Goal: Information Seeking & Learning: Learn about a topic

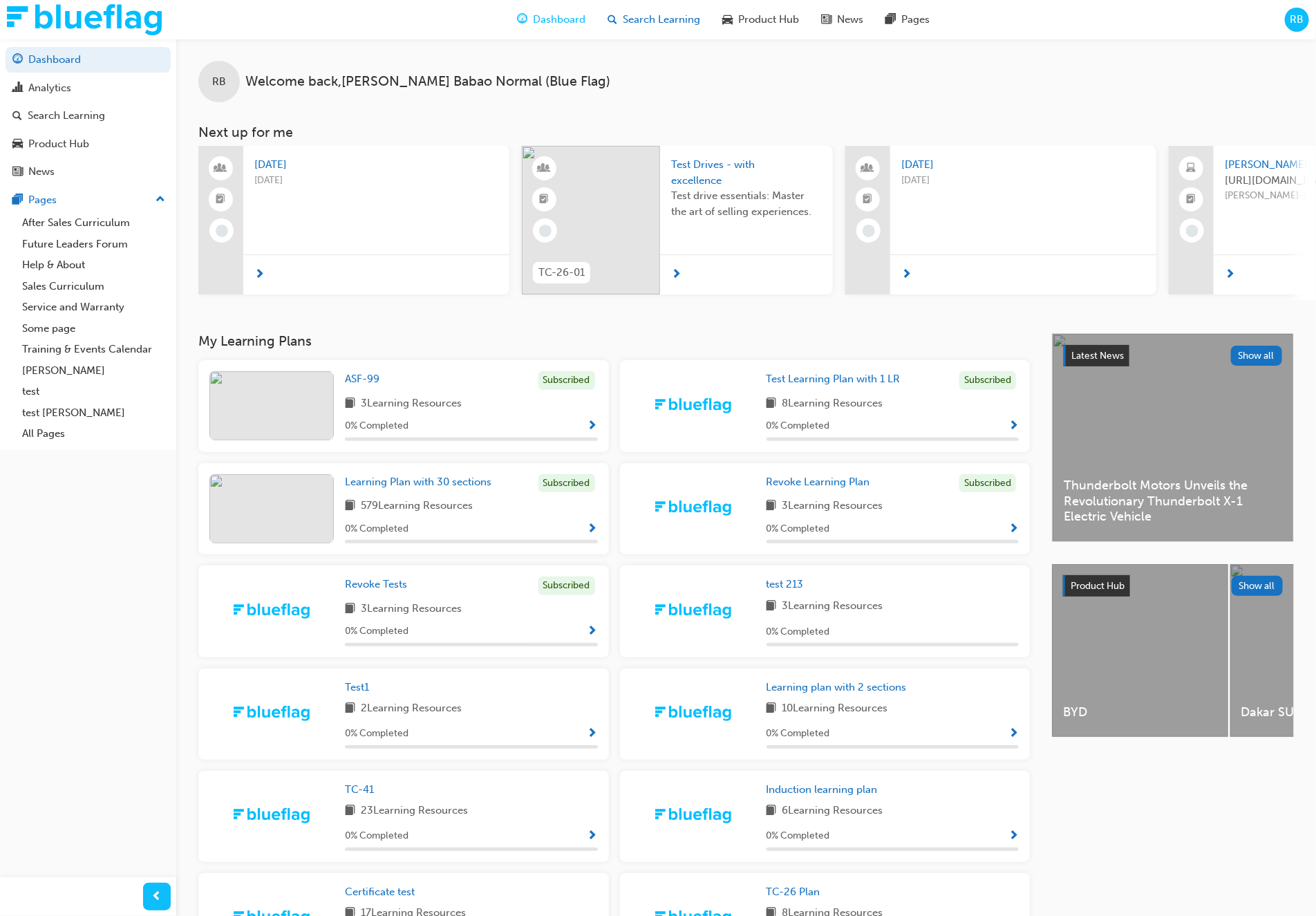
click at [662, 34] on div "Search Learning" at bounding box center [653, 19] width 114 height 28
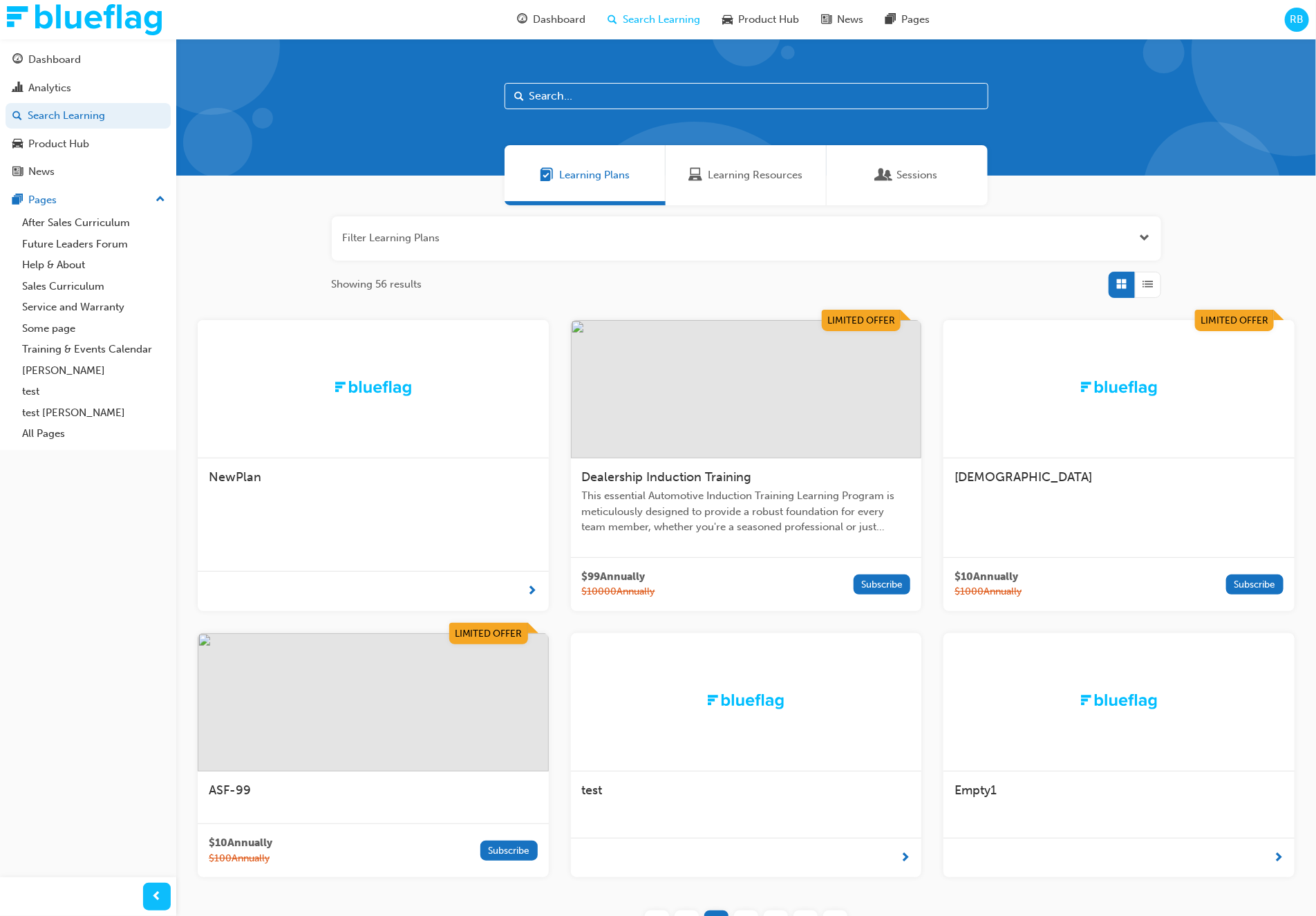
click at [840, 527] on span "This essential Automotive Induction Training Learning Program is meticulously d…" at bounding box center [746, 511] width 329 height 47
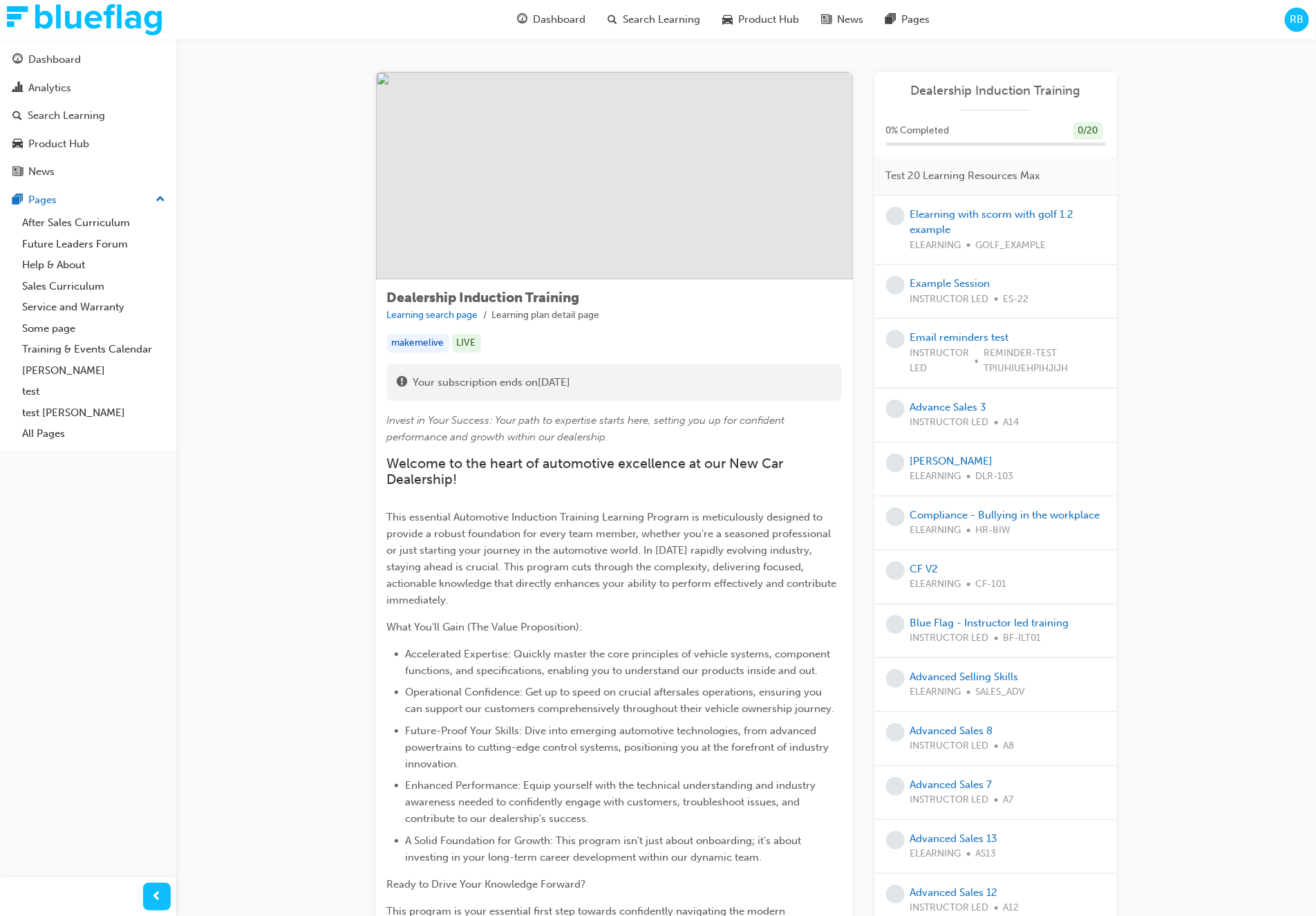
click at [1293, 26] on span "RB" at bounding box center [1297, 19] width 13 height 16
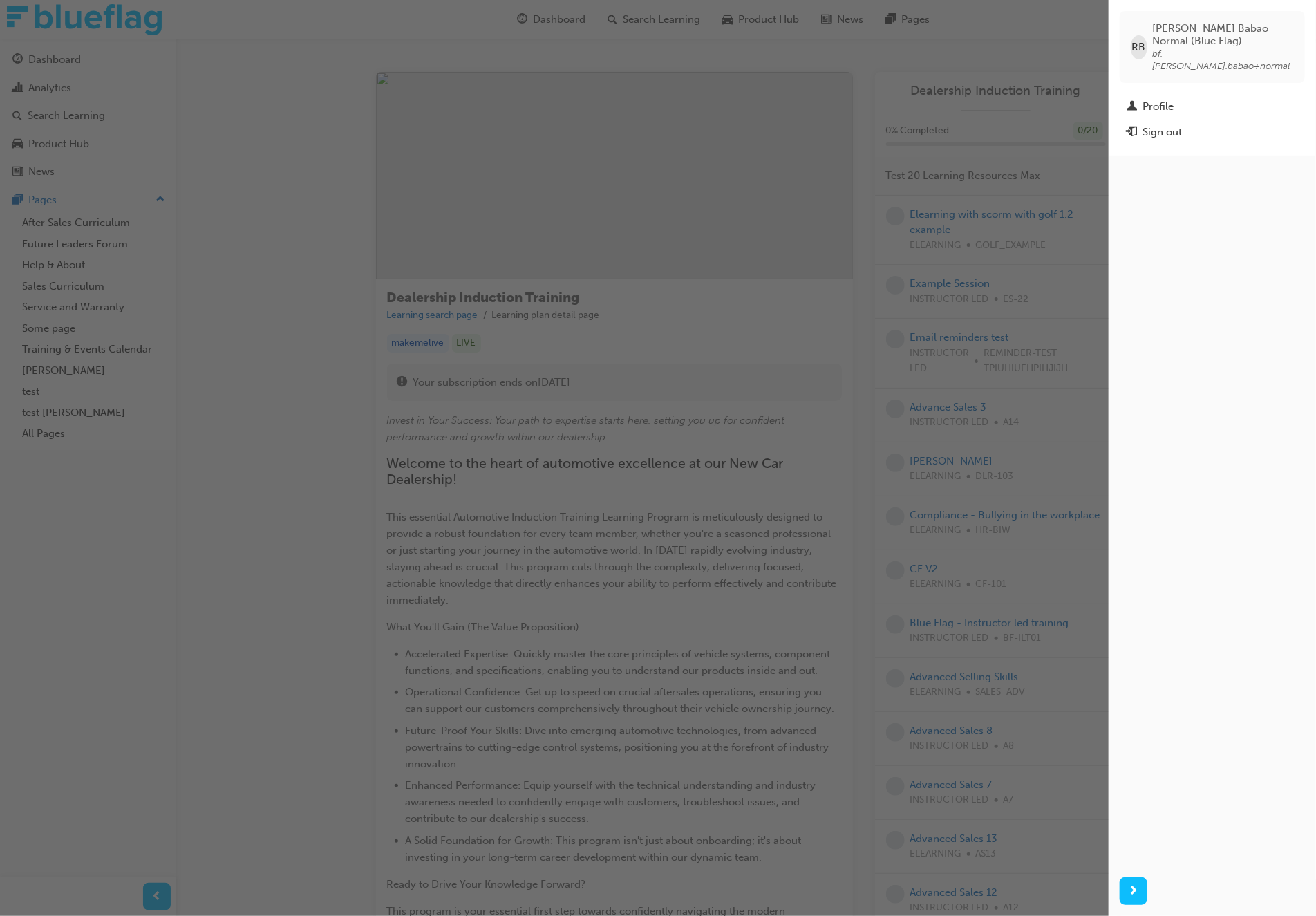
drag, startPoint x: 1194, startPoint y: 124, endPoint x: 1169, endPoint y: 136, distance: 27.7
click at [1194, 124] on div "Sign out" at bounding box center [1212, 133] width 171 height 17
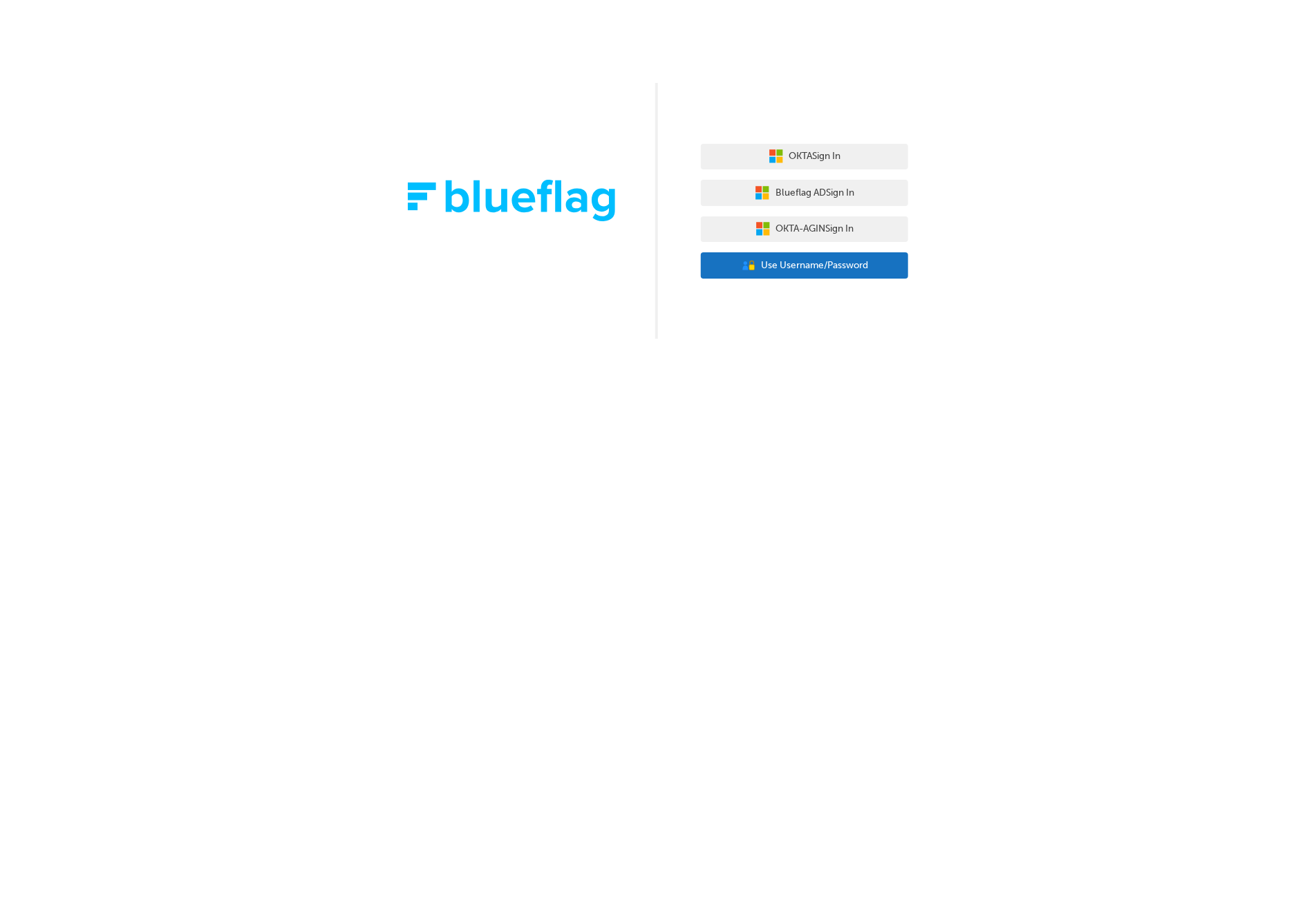
click at [877, 264] on button "User Authentication Icon - Blue Person, Gold Lock Use Username/Password" at bounding box center [805, 264] width 208 height 26
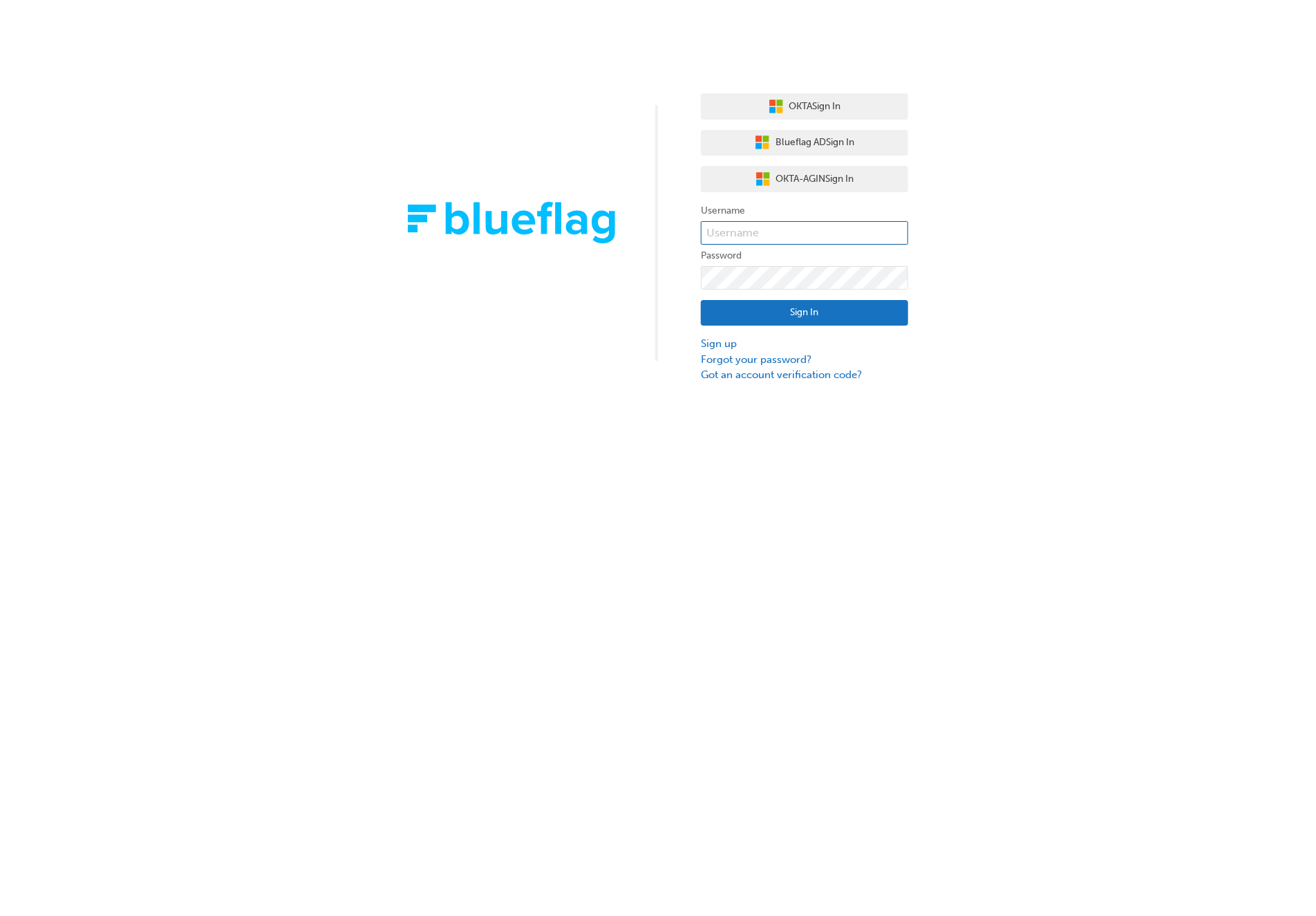
drag, startPoint x: 849, startPoint y: 231, endPoint x: 857, endPoint y: 239, distance: 11.3
click at [850, 233] on input "text" at bounding box center [805, 233] width 208 height 23
type input "bf.roby.babao"
click at [880, 316] on button "Sign In" at bounding box center [805, 312] width 208 height 26
